Goal: Task Accomplishment & Management: Manage account settings

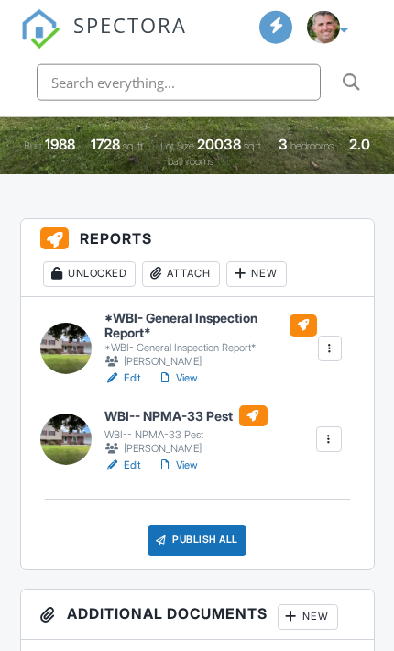
scroll to position [431, 0]
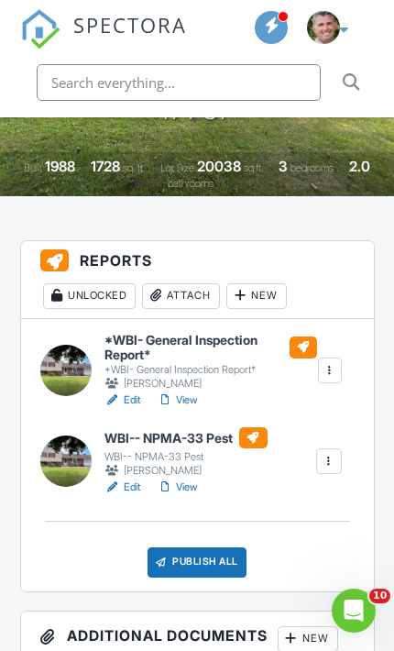
click at [186, 295] on div "Attach" at bounding box center [181, 296] width 78 height 26
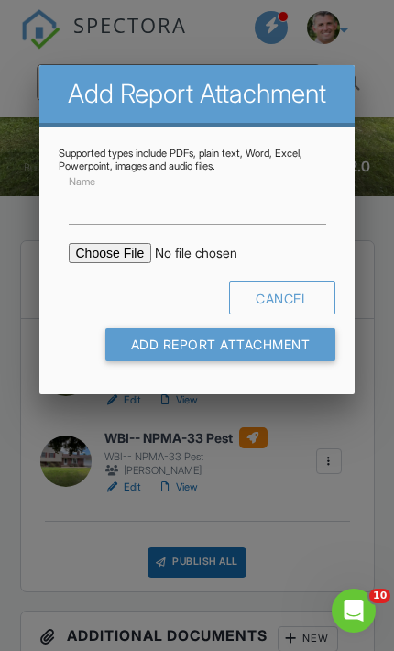
click at [86, 260] on input "file" at bounding box center [209, 253] width 280 height 20
type input "C:\fakepath\200_McConnell_Pkwy___WBI___NPMA_33_Pest.pdf"
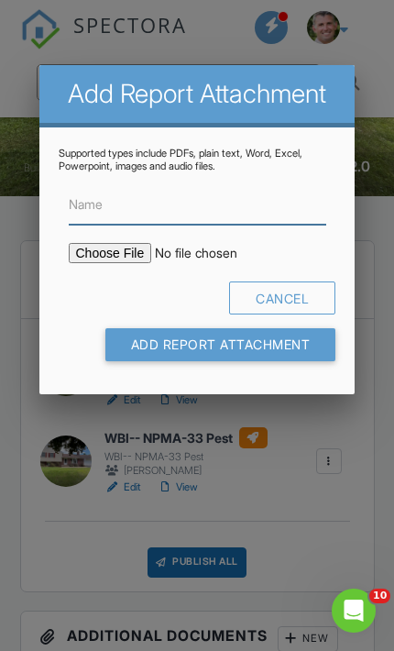
click at [118, 205] on input "Name" at bounding box center [198, 204] width 258 height 39
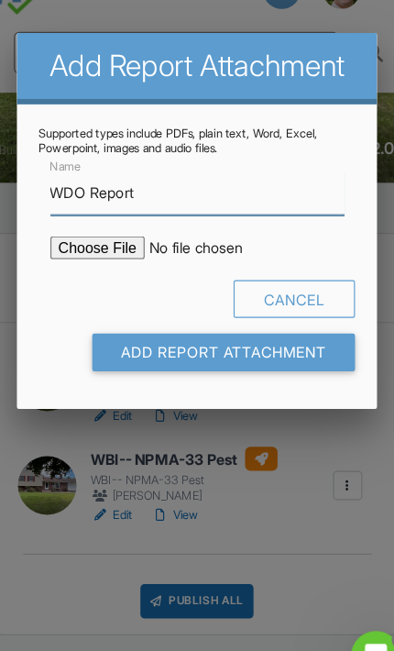
type input "WDO Report"
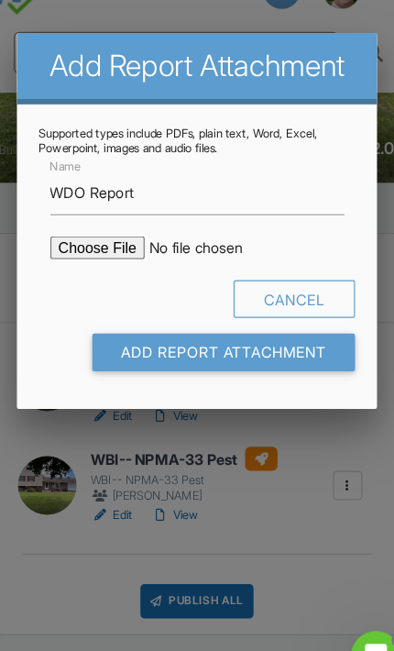
click at [118, 328] on input "Add Report Attachment" at bounding box center [220, 344] width 231 height 33
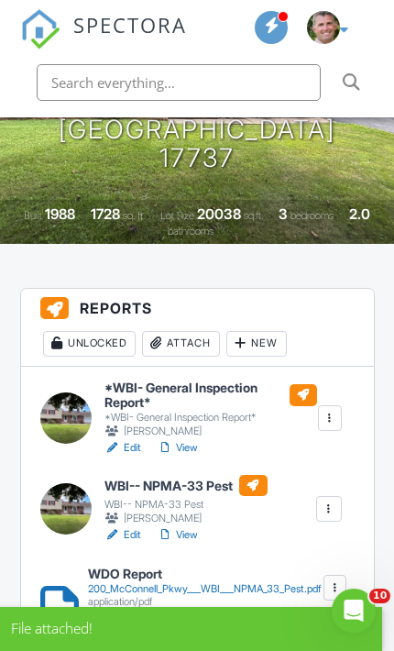
click at [337, 506] on div at bounding box center [329, 509] width 26 height 26
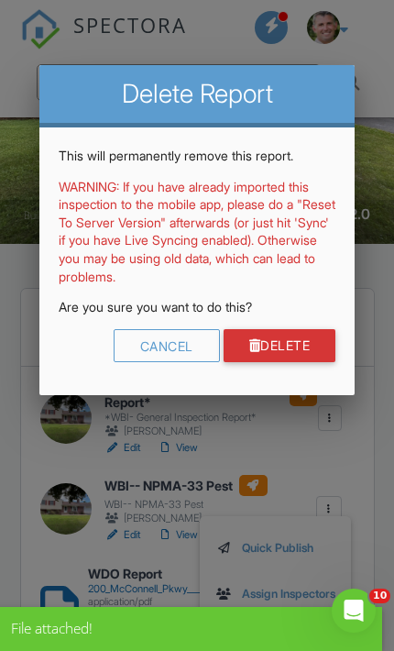
click at [307, 348] on link "Delete" at bounding box center [280, 345] width 113 height 33
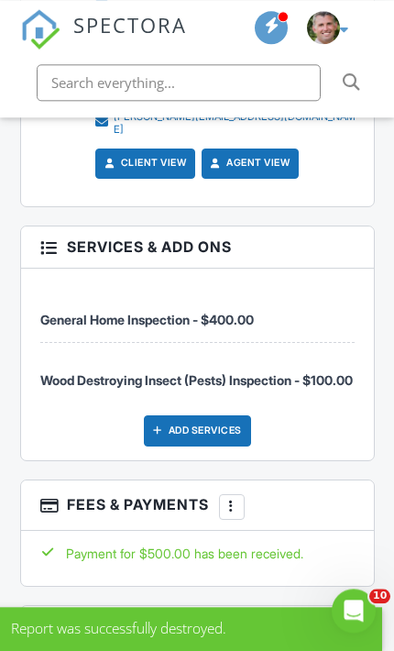
scroll to position [2760, 0]
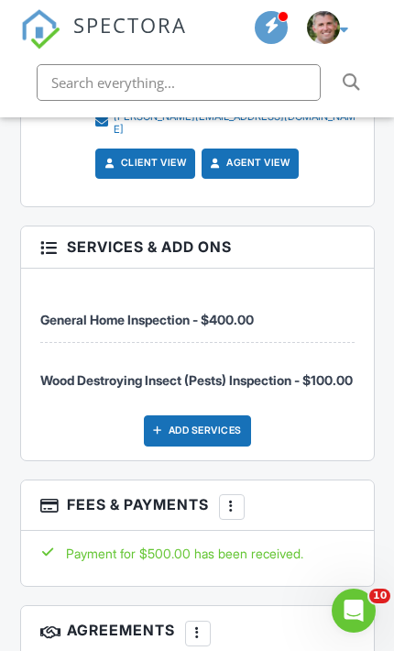
click at [237, 499] on div at bounding box center [232, 507] width 16 height 16
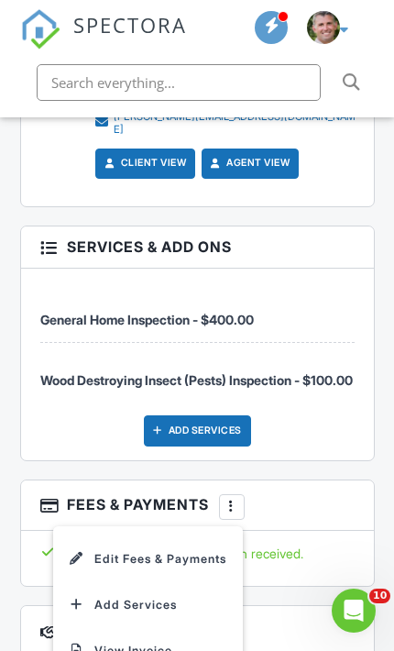
click at [198, 632] on li "View Invoice" at bounding box center [147, 651] width 170 height 46
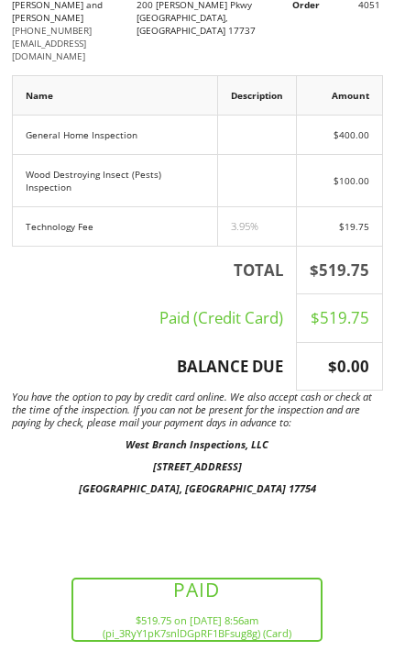
scroll to position [180, 0]
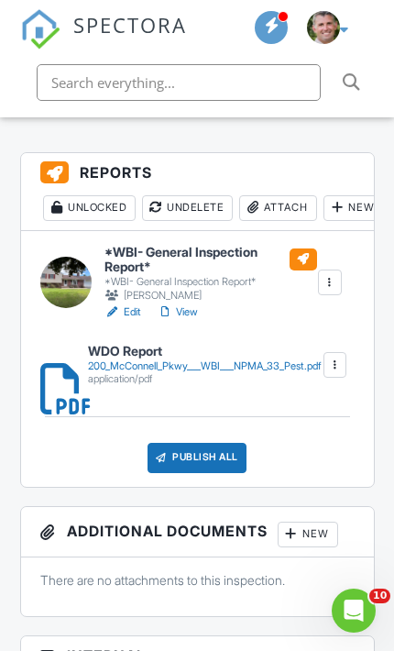
scroll to position [470, 0]
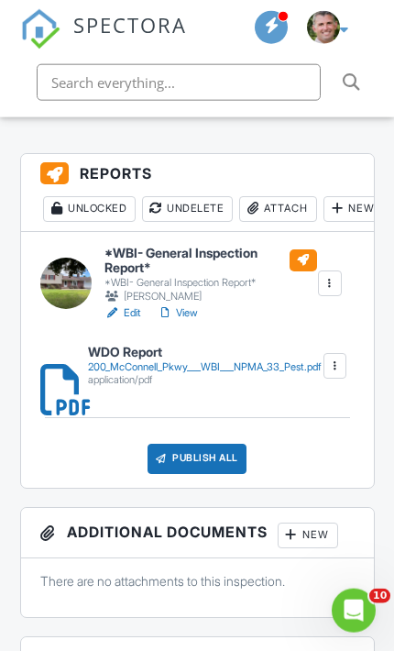
click at [319, 522] on div "New" at bounding box center [308, 535] width 60 height 26
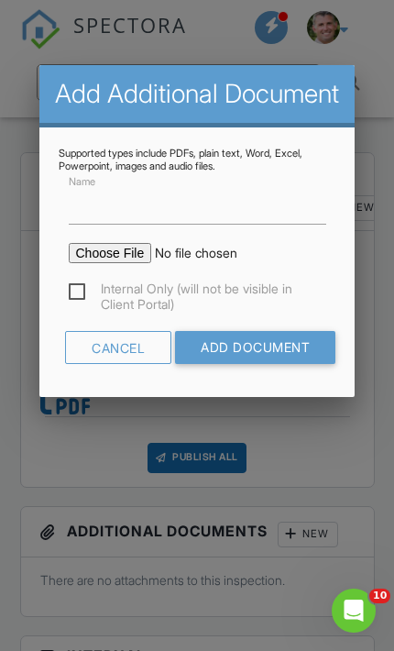
click at [111, 263] on input "file" at bounding box center [209, 253] width 280 height 20
type input "C:\fakepath\Invoice - 08_26_2025 3_30 pm - 200 McConnell Pkwy.pdf"
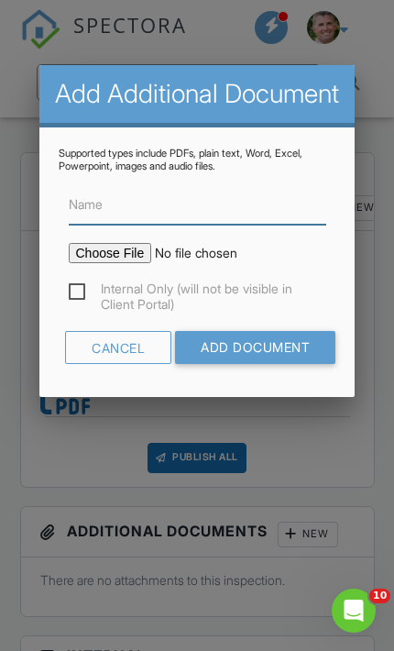
click at [93, 225] on input "Name" at bounding box center [198, 204] width 258 height 39
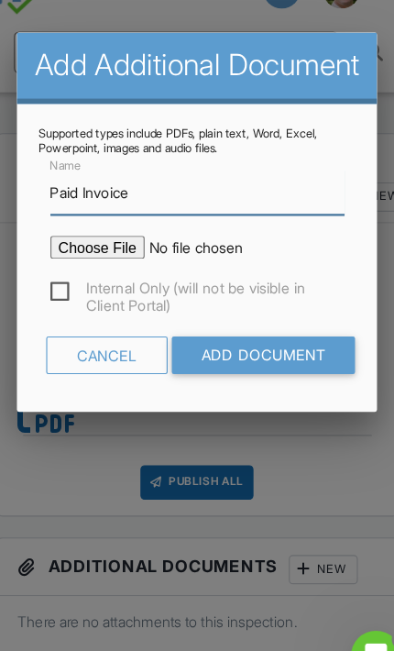
type input "Paid Invoice"
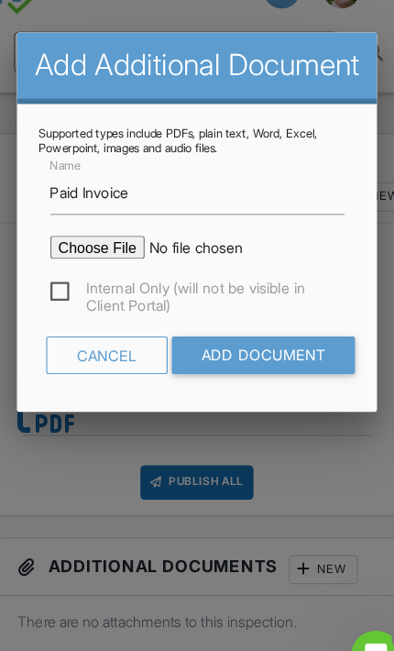
click at [274, 331] on input "Add Document" at bounding box center [255, 347] width 160 height 33
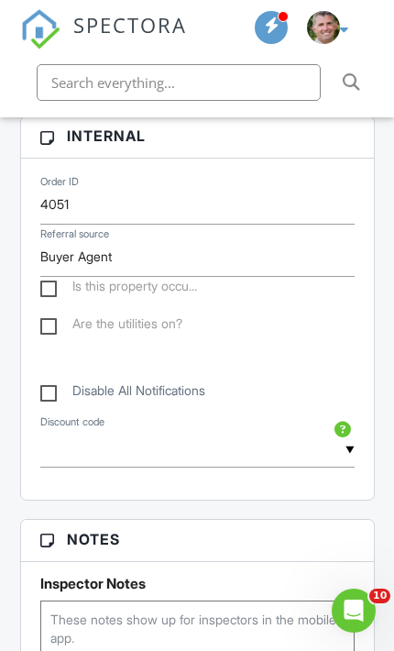
scroll to position [1020, 0]
click at [50, 333] on label "Are the utilities on?" at bounding box center [111, 327] width 142 height 23
click at [50, 333] on input "Are the utilities on?" at bounding box center [46, 328] width 12 height 12
checkbox input "true"
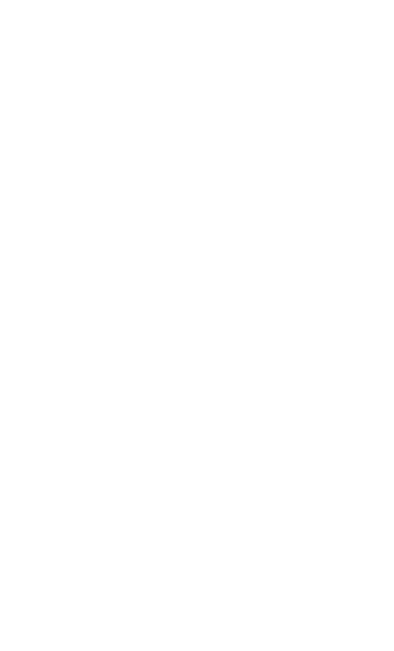
scroll to position [477, 0]
